Goal: Obtain resource: Download file/media

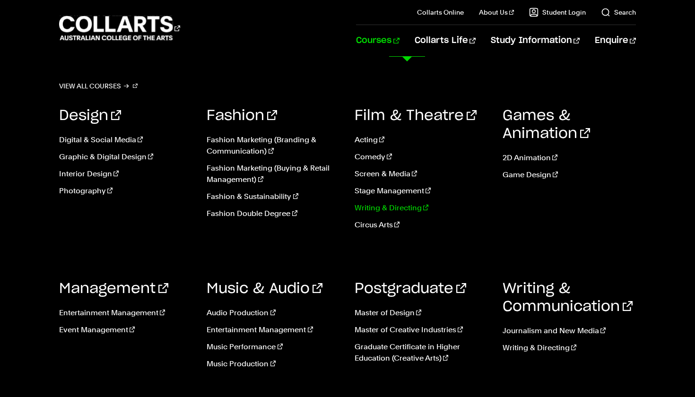
click at [376, 205] on link "Writing & Directing" at bounding box center [422, 207] width 134 height 11
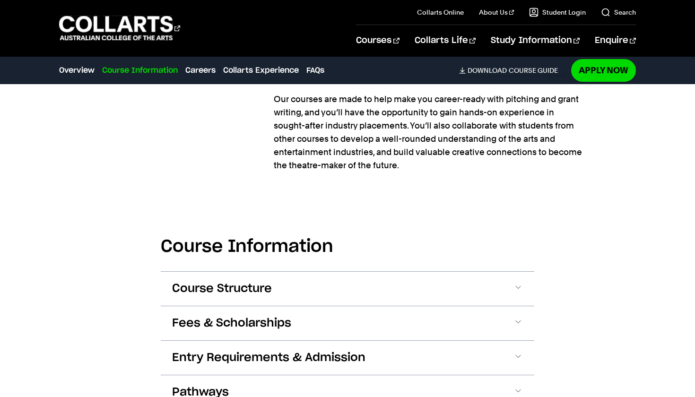
scroll to position [950, 0]
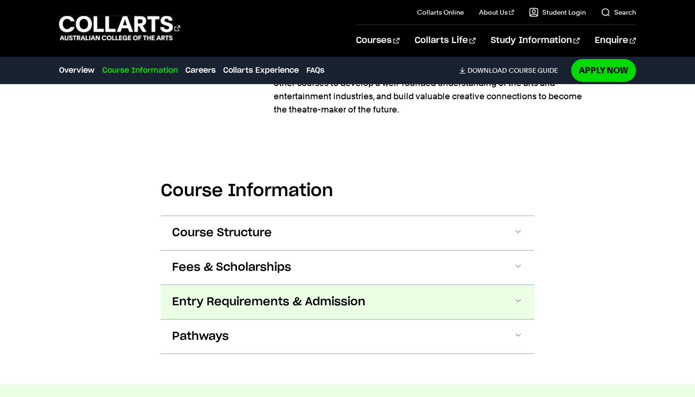
click at [293, 285] on button "Entry Requirements & Admission" at bounding box center [348, 302] width 374 height 34
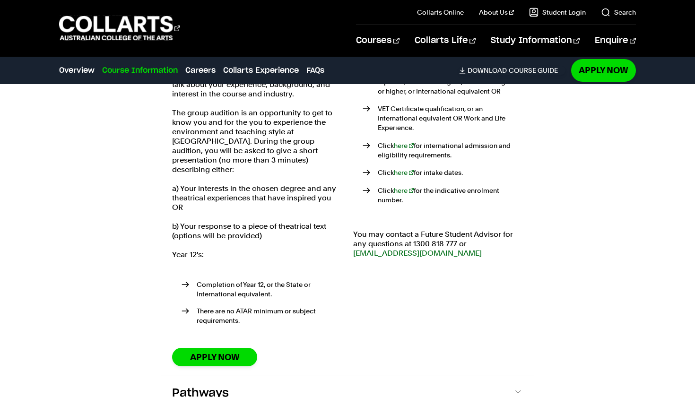
scroll to position [1256, 0]
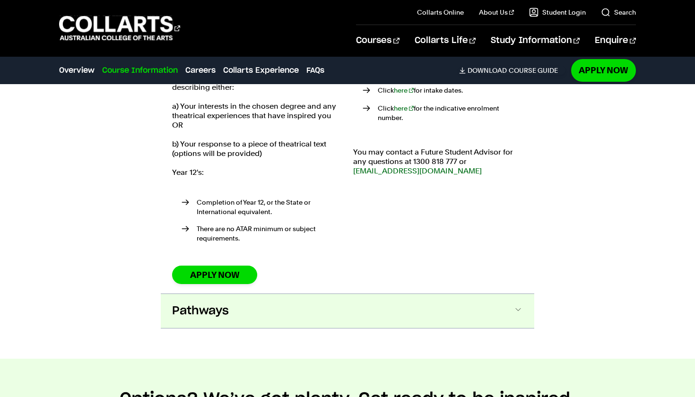
click at [293, 294] on button "Pathways" at bounding box center [348, 311] width 374 height 34
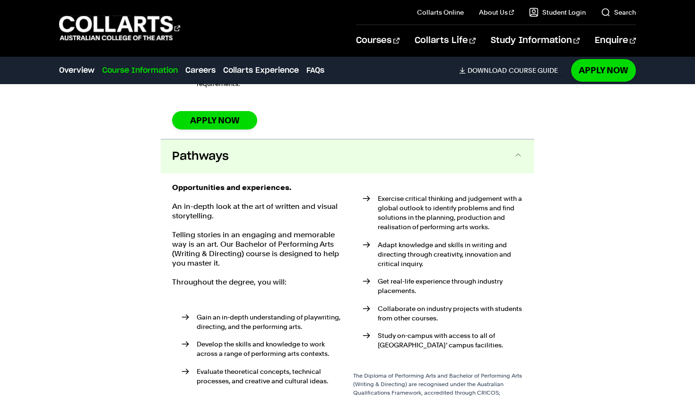
scroll to position [1518, 0]
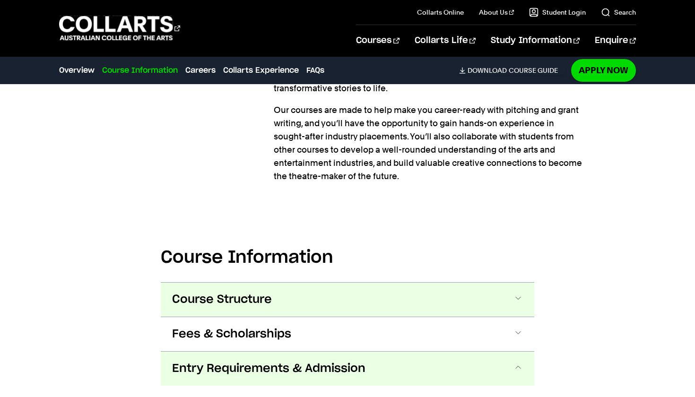
click at [253, 295] on button "Course Structure" at bounding box center [348, 300] width 374 height 34
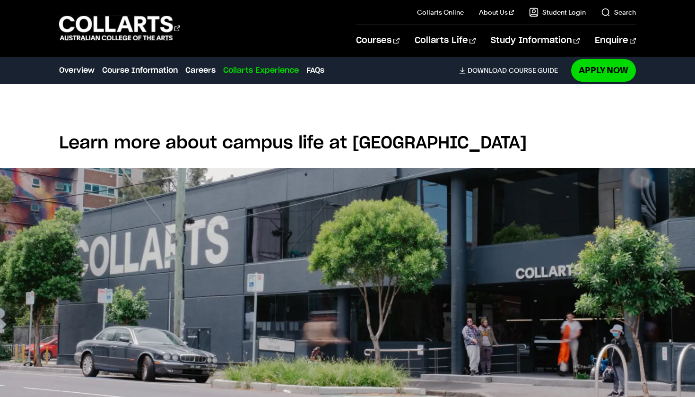
scroll to position [3108, 0]
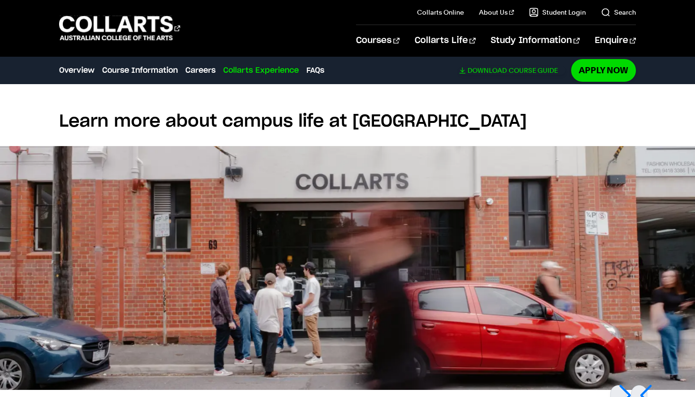
click at [507, 74] on span "Download" at bounding box center [487, 70] width 39 height 9
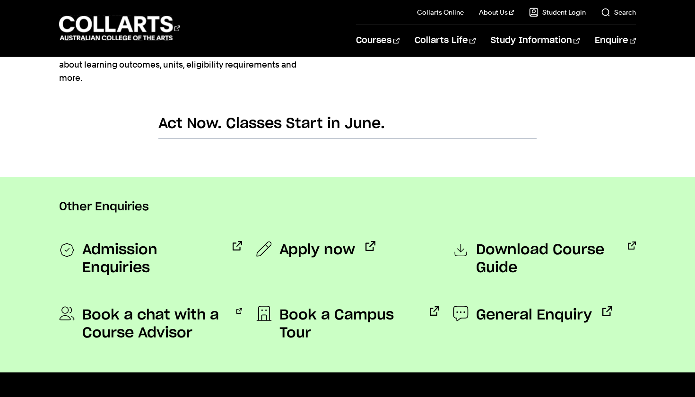
scroll to position [639, 0]
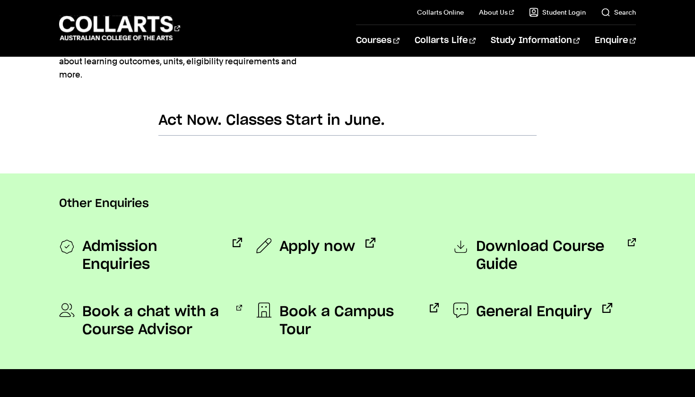
click at [495, 256] on span "Download Course Guide" at bounding box center [546, 256] width 141 height 36
